Goal: Task Accomplishment & Management: Manage account settings

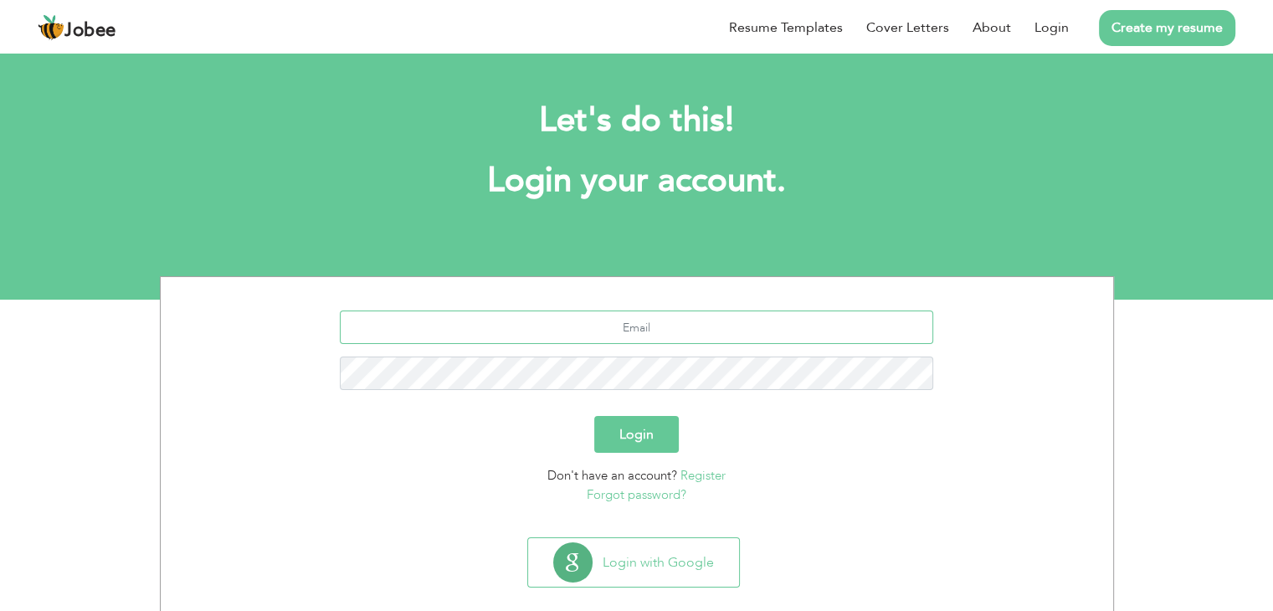
click at [658, 333] on input "text" at bounding box center [637, 327] width 594 height 33
type input "ramishsheikh051@gmail.com"
click at [594, 416] on button "Login" at bounding box center [636, 434] width 85 height 37
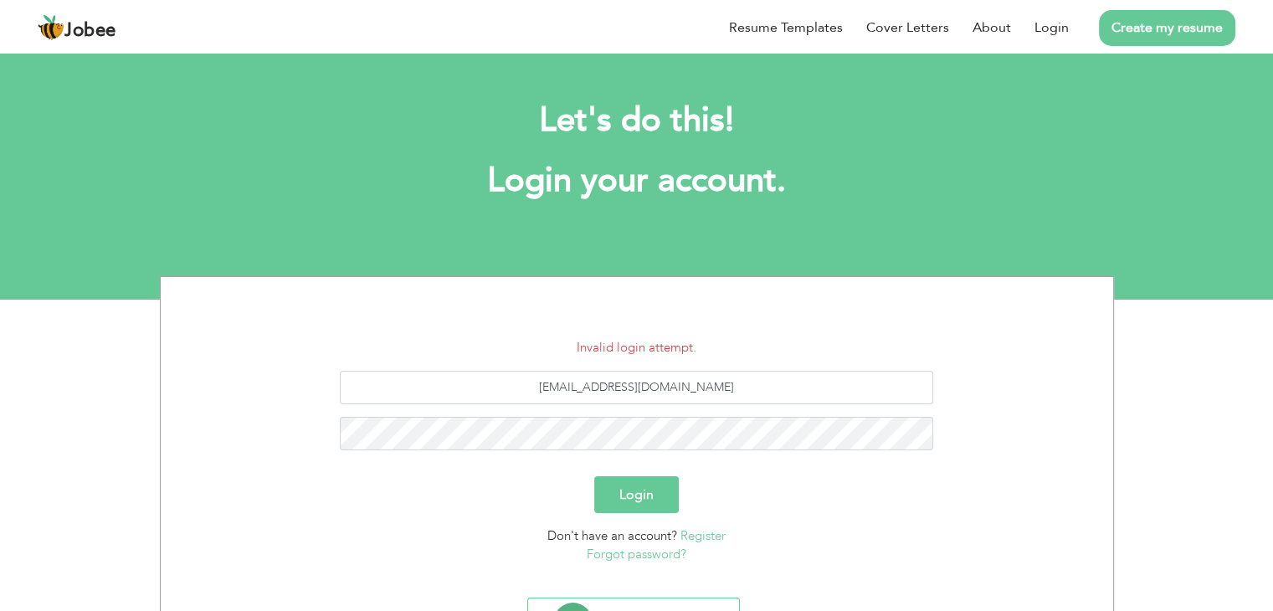
scroll to position [84, 0]
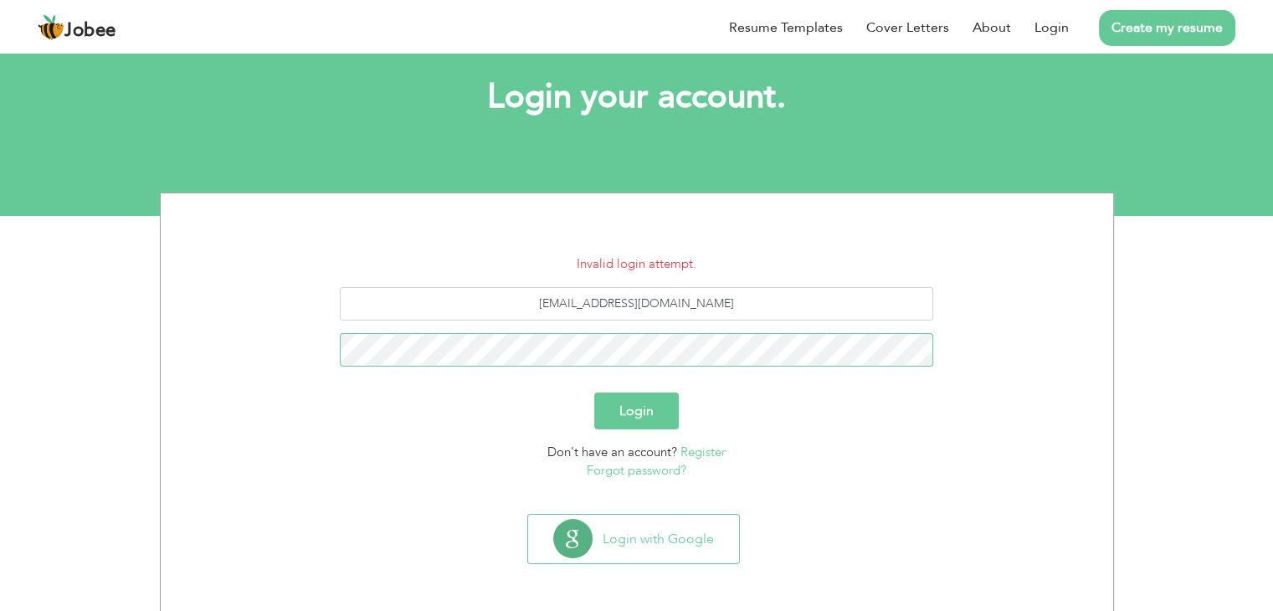
click at [594, 393] on button "Login" at bounding box center [636, 411] width 85 height 37
